Goal: Navigation & Orientation: Go to known website

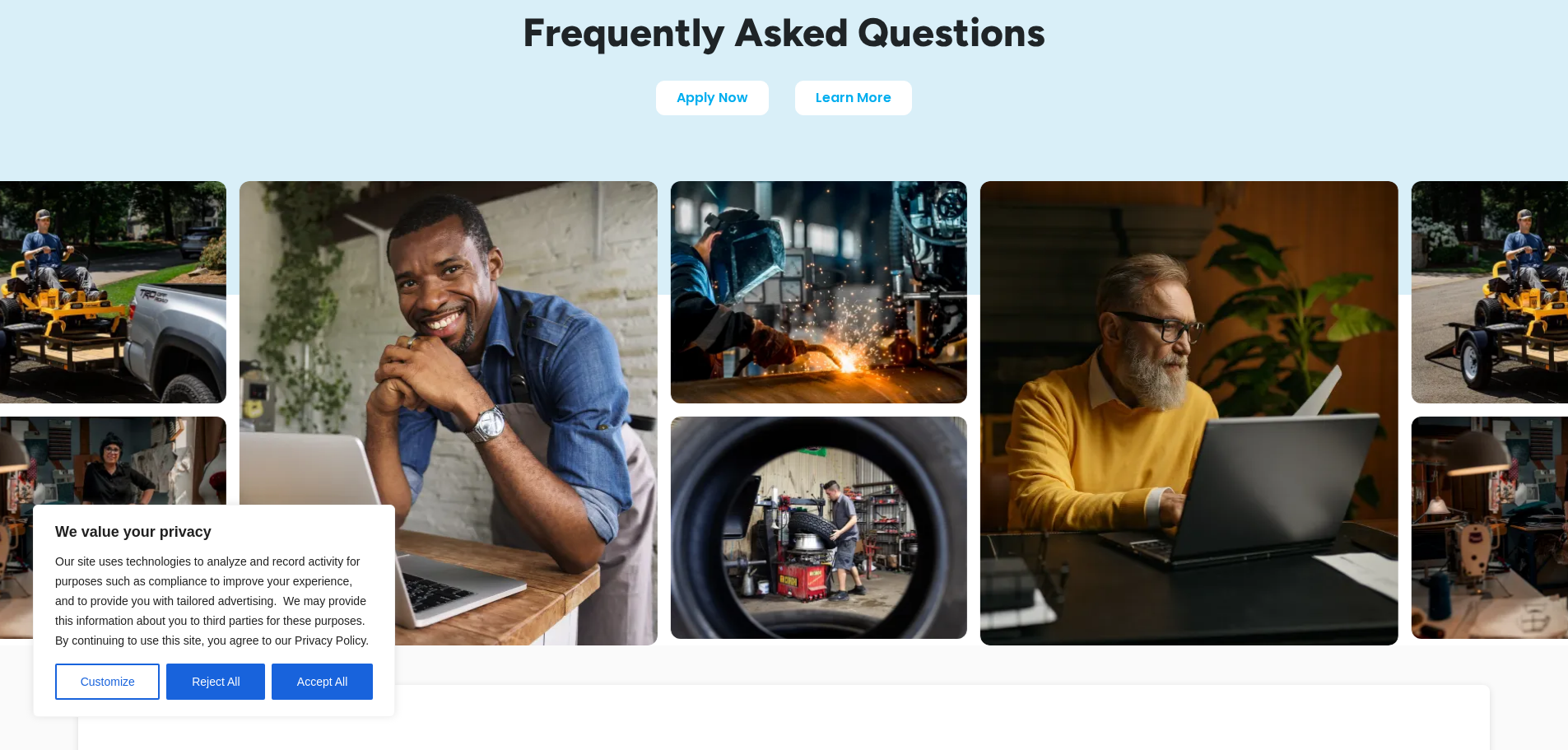
scroll to position [164, 0]
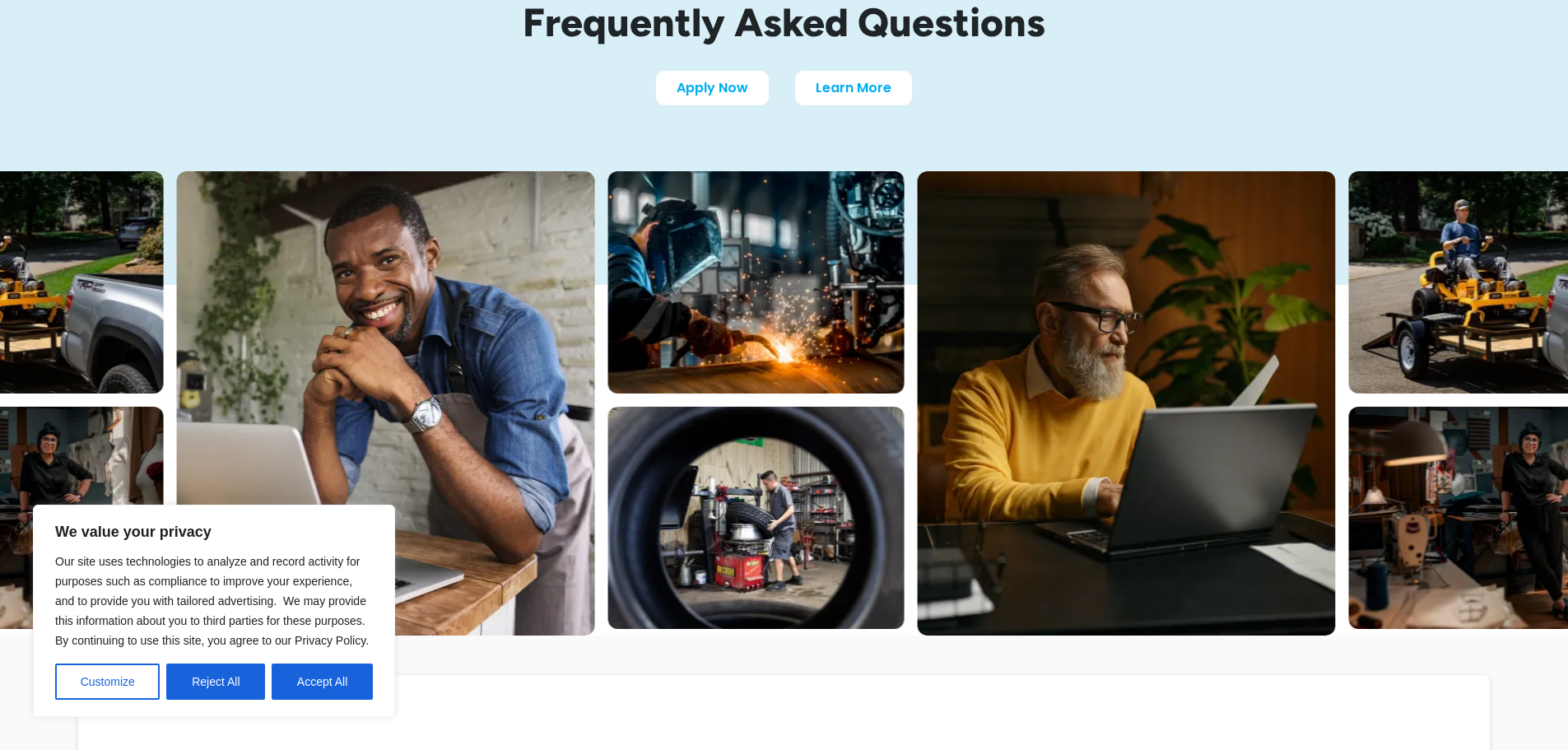
click at [313, 669] on button "Accept All" at bounding box center [322, 681] width 101 height 36
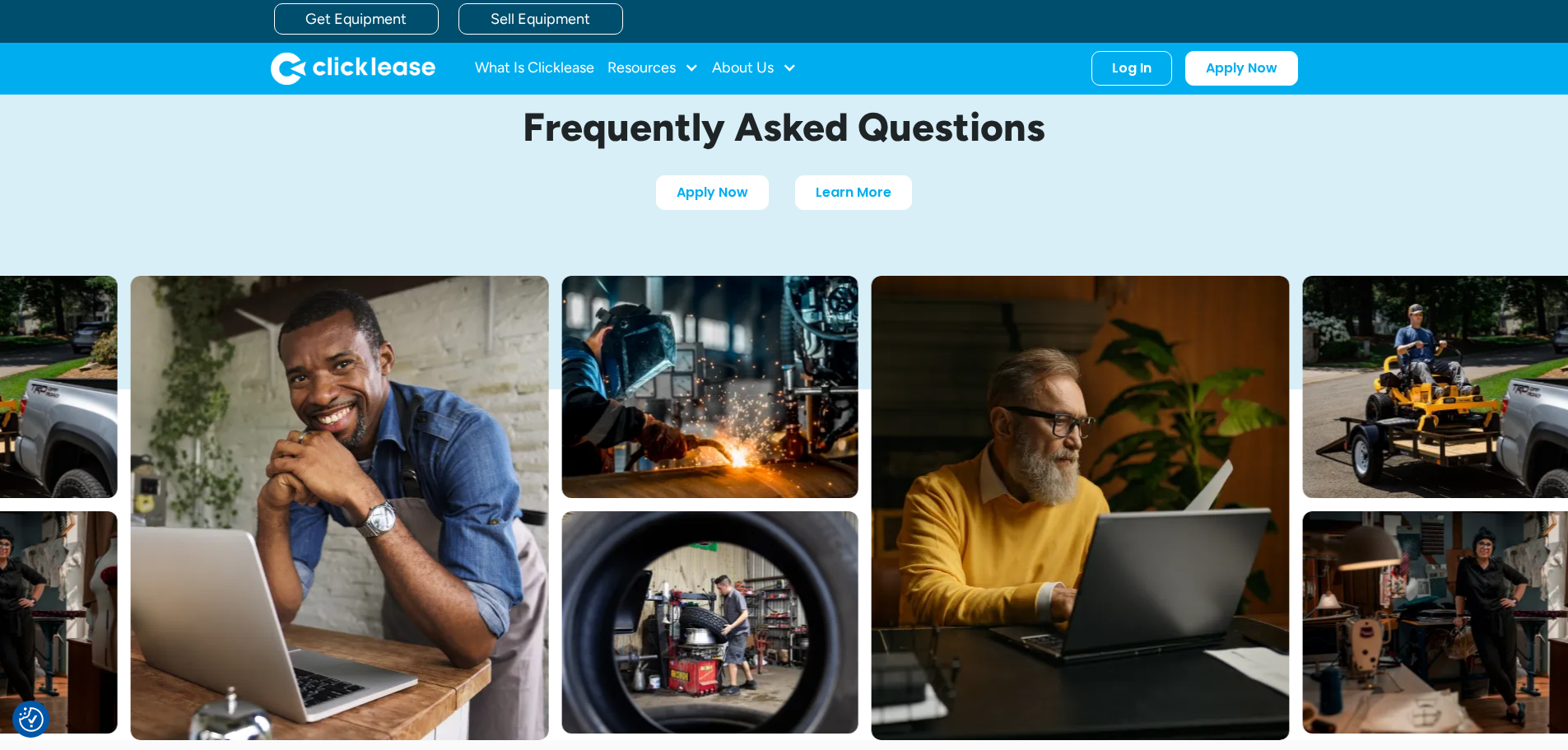
scroll to position [0, 0]
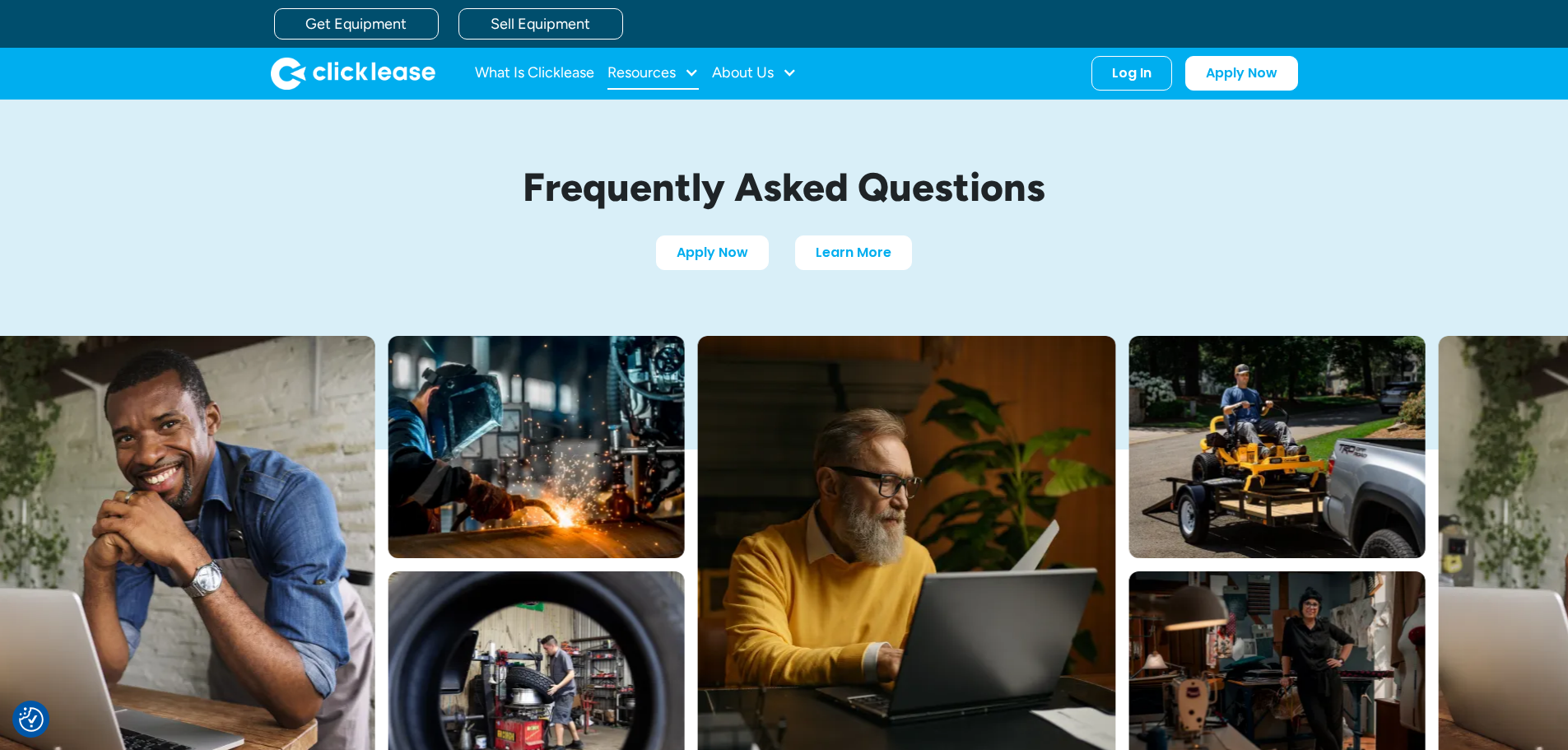
click at [697, 75] on div at bounding box center [691, 72] width 15 height 15
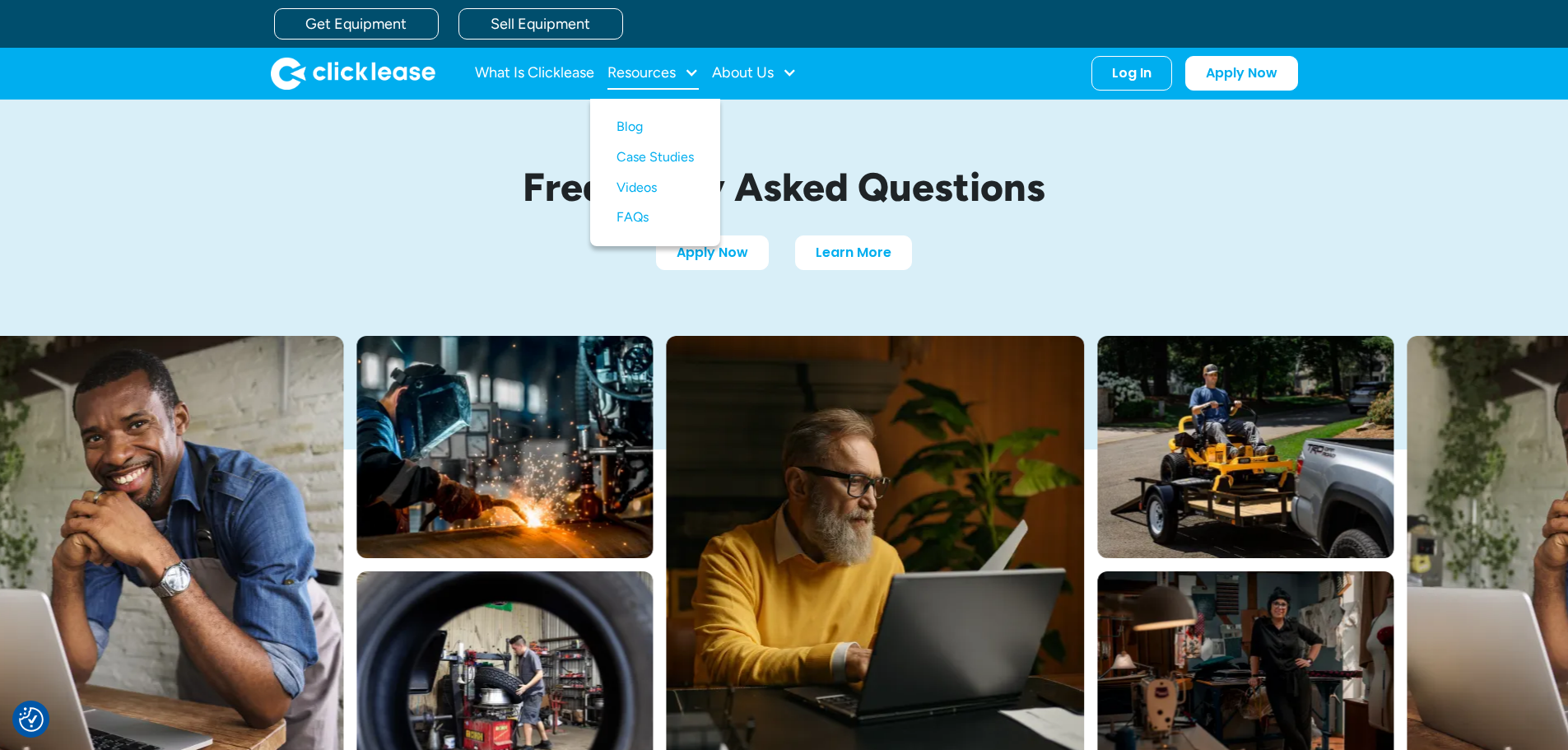
click at [697, 75] on div at bounding box center [691, 72] width 15 height 15
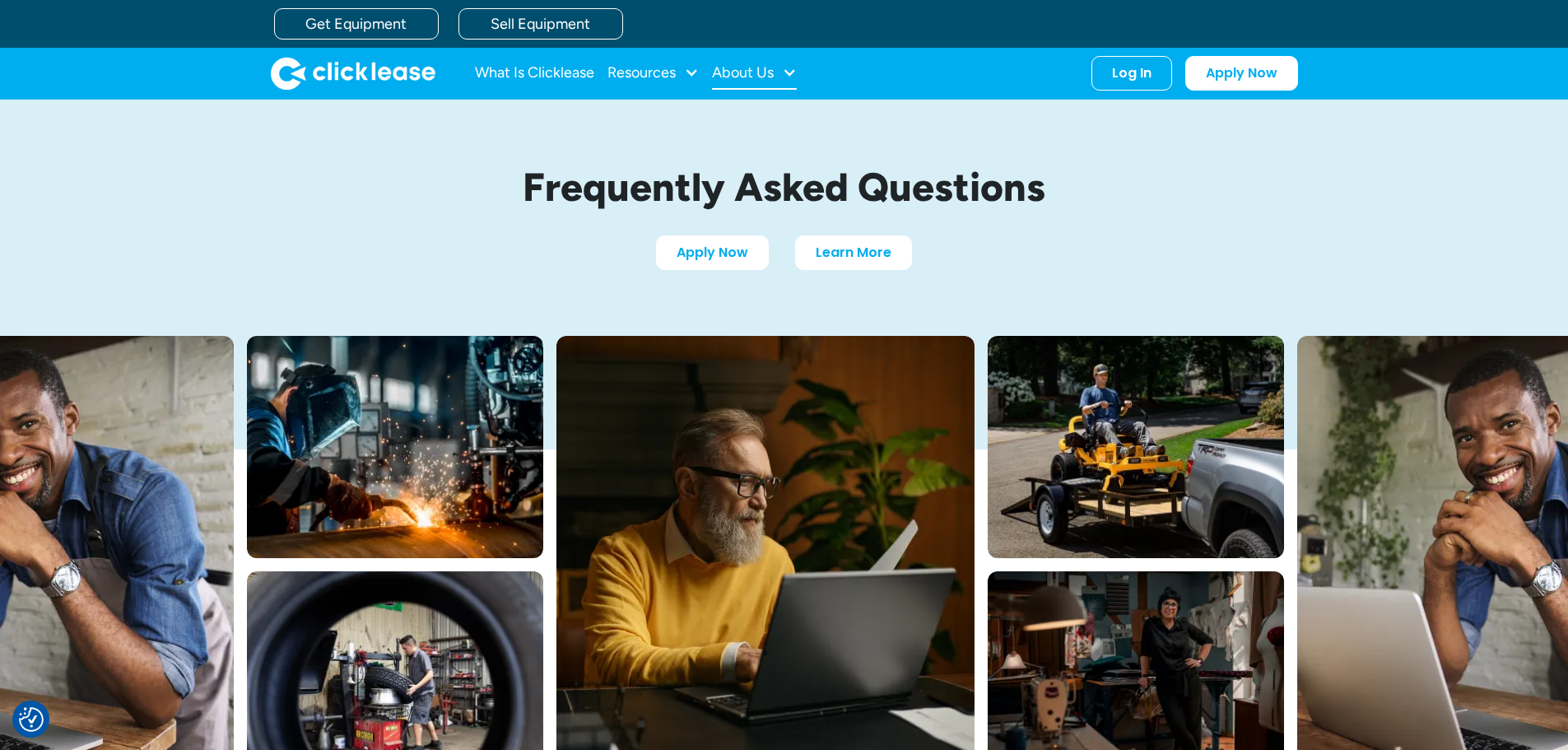
click at [789, 71] on div at bounding box center [789, 72] width 15 height 15
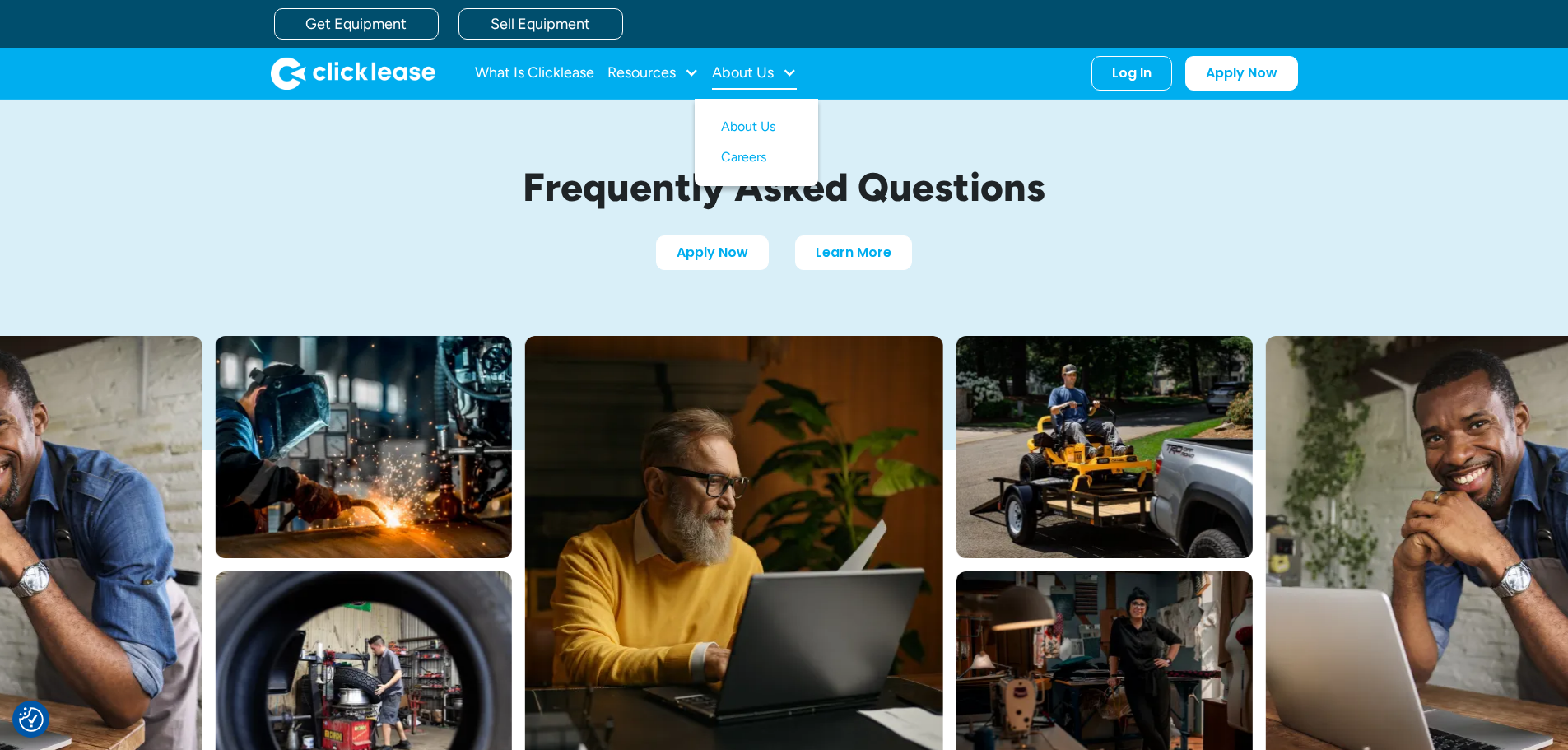
click at [789, 71] on div at bounding box center [789, 72] width 15 height 15
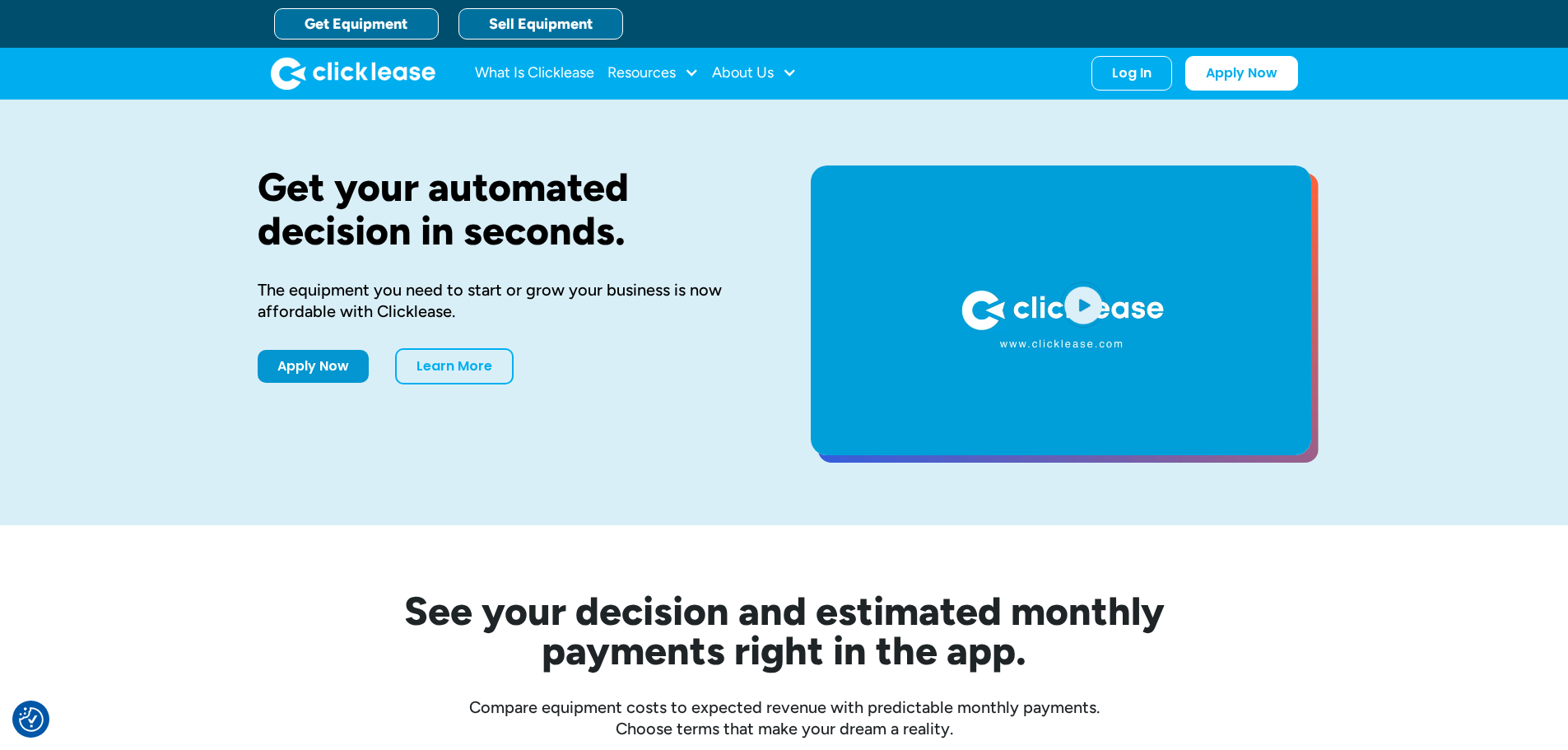
click at [567, 26] on link "Sell Equipment" at bounding box center [540, 23] width 164 height 31
